Goal: Information Seeking & Learning: Learn about a topic

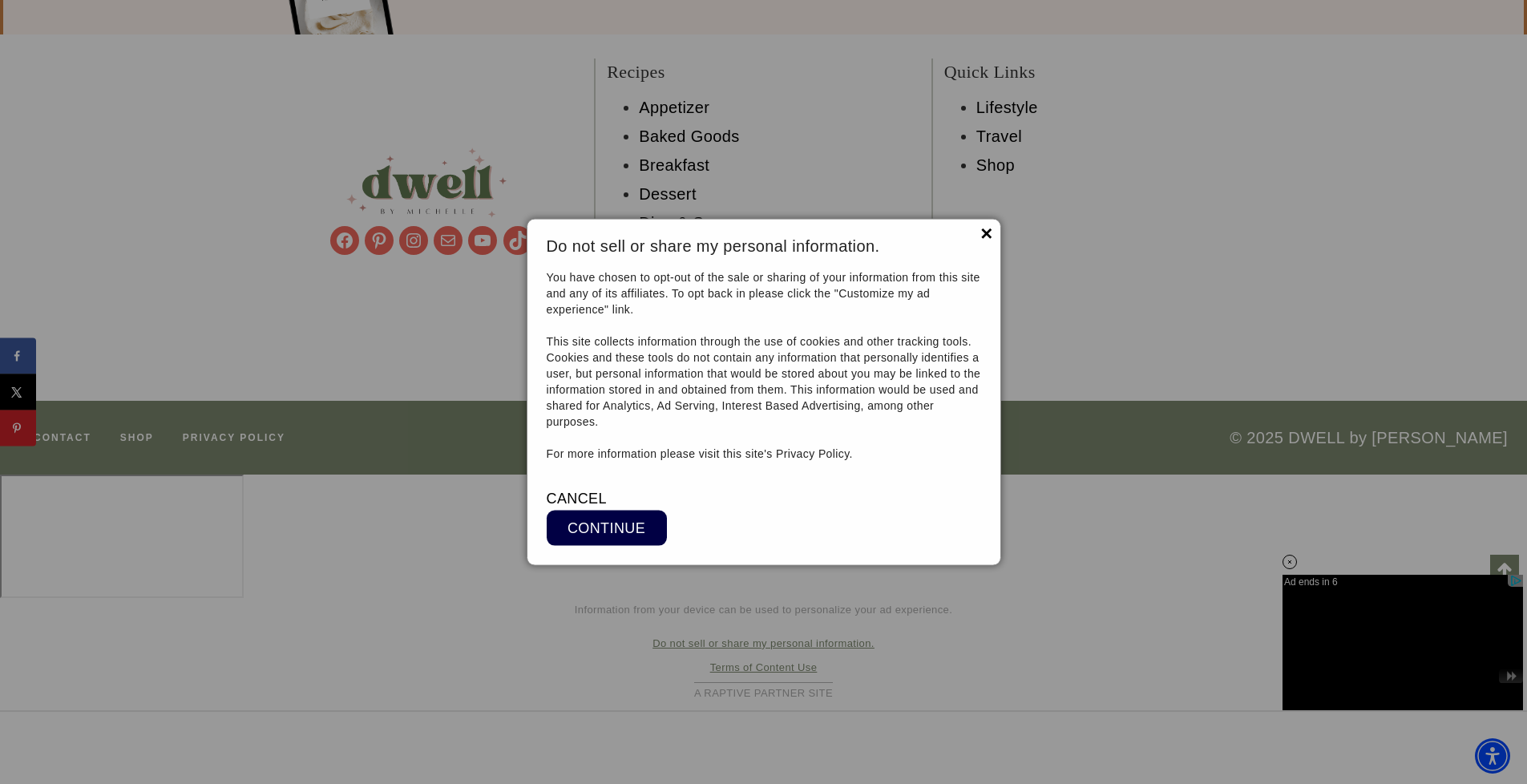
scroll to position [19147, 0]
